Goal: Book appointment/travel/reservation: Book appointment/travel/reservation

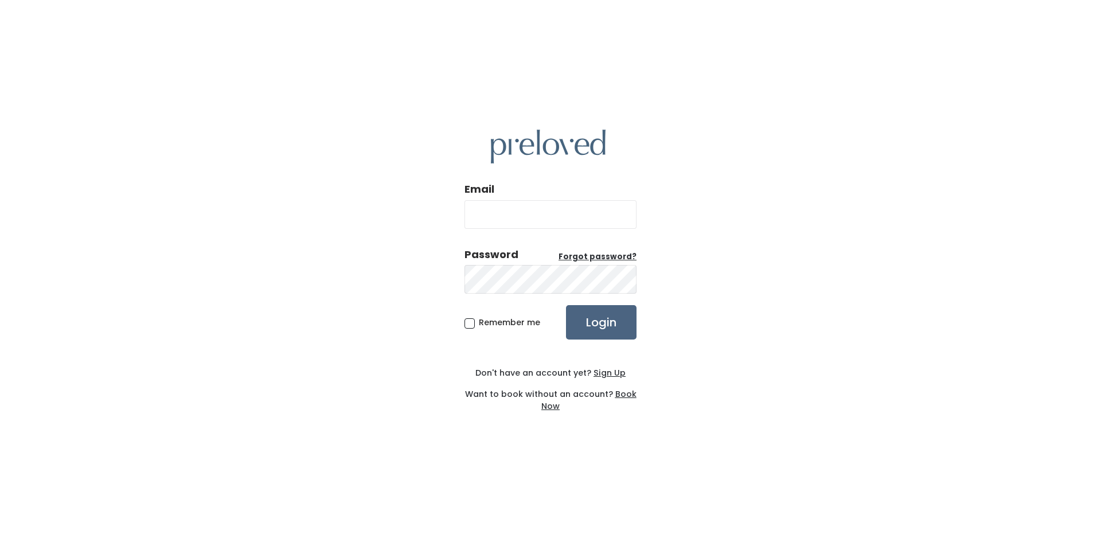
type input "pernillehald@yahoo.com"
click at [600, 324] on input "Login" at bounding box center [601, 322] width 71 height 34
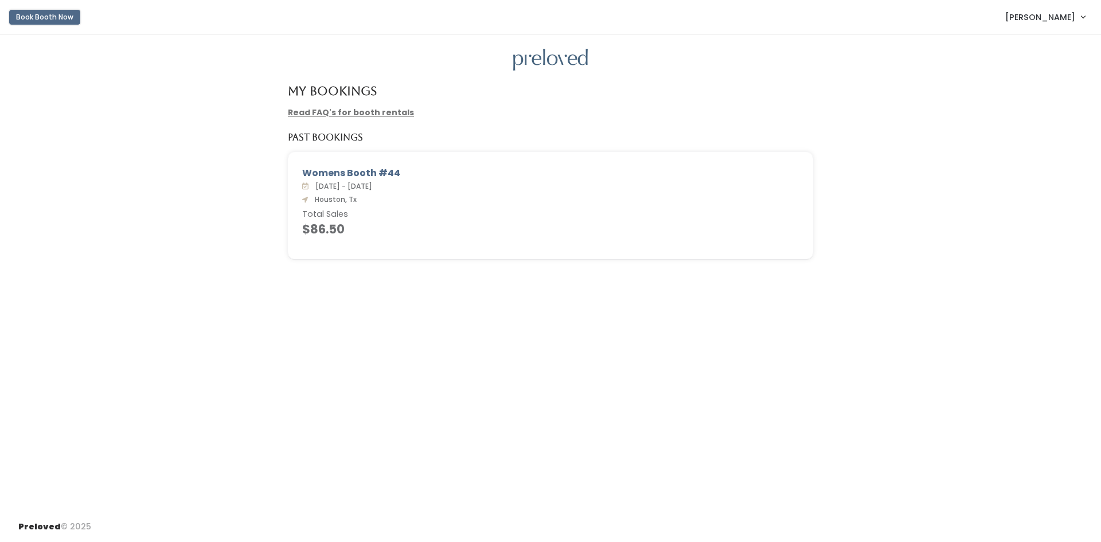
click at [37, 14] on button "Book Booth Now" at bounding box center [44, 17] width 71 height 15
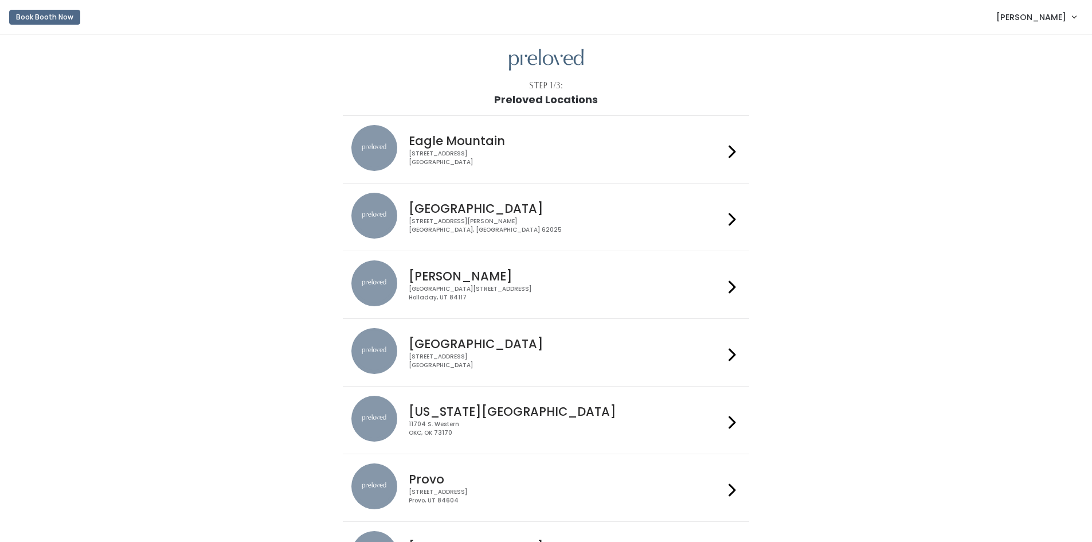
click at [537, 340] on h4 "Houston" at bounding box center [566, 343] width 315 height 13
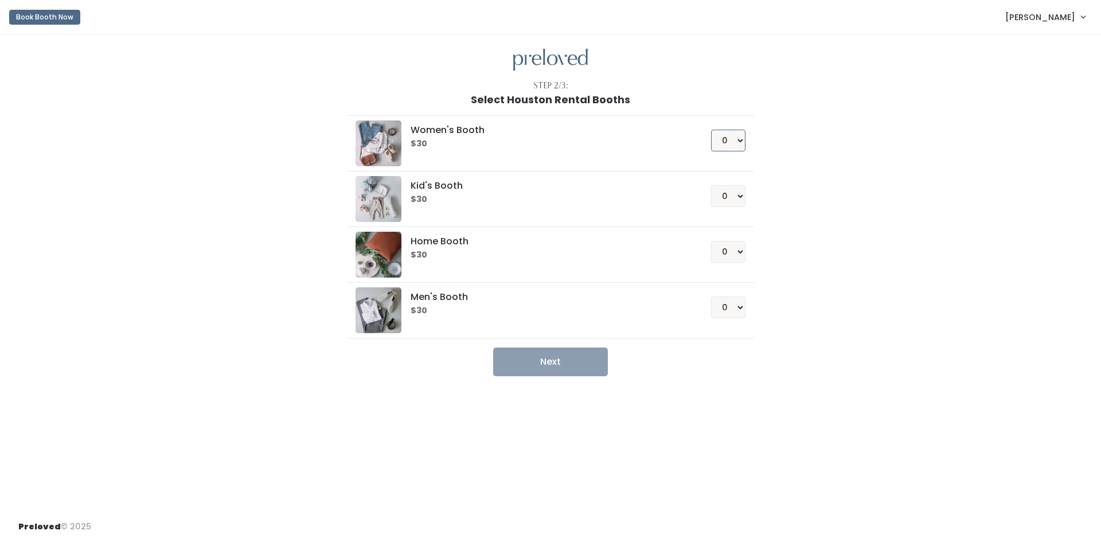
click at [739, 136] on select "0 1 2 3 4" at bounding box center [728, 141] width 34 height 22
select select "1"
click at [711, 130] on select "0 1 2 3 4" at bounding box center [728, 141] width 34 height 22
click at [555, 362] on button "Next" at bounding box center [550, 361] width 115 height 29
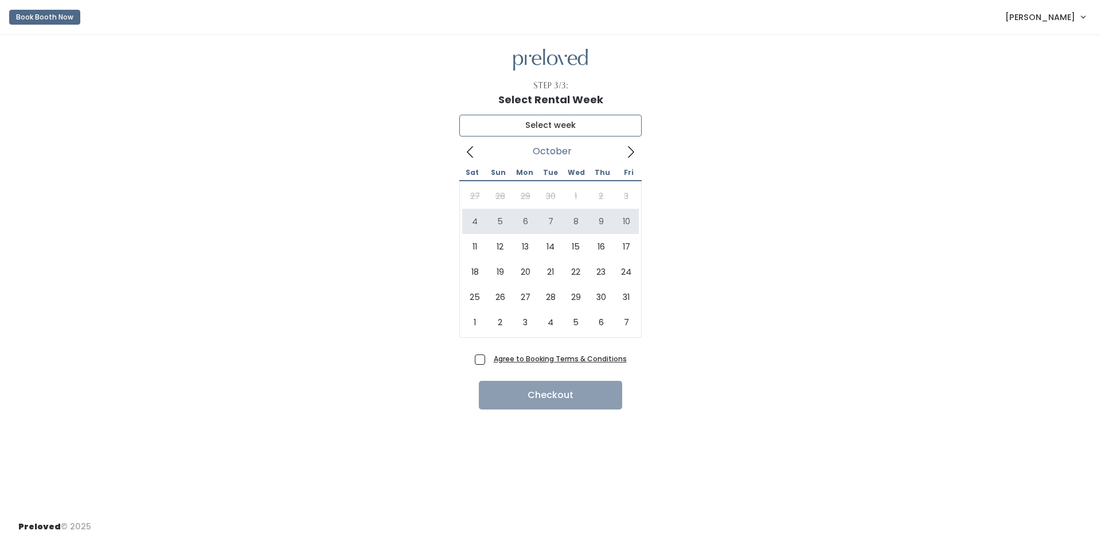
type input "[DATE] to [DATE]"
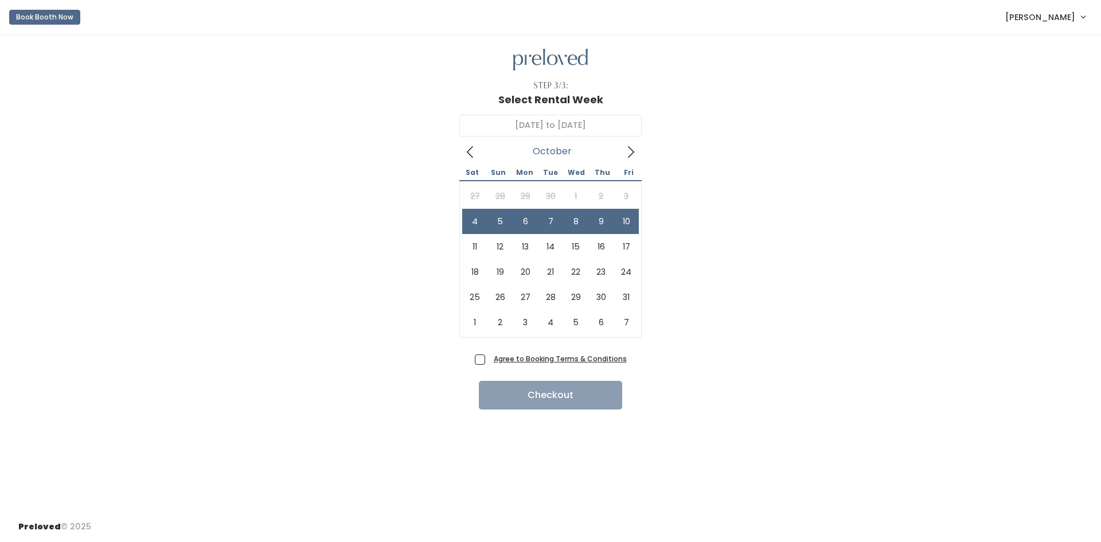
click at [489, 359] on span "Agree to Booking Terms & Conditions" at bounding box center [558, 358] width 138 height 11
click at [489, 359] on input "Agree to Booking Terms & Conditions" at bounding box center [492, 356] width 7 height 7
checkbox input "true"
click at [535, 391] on button "Checkout" at bounding box center [550, 395] width 143 height 29
